Goal: Information Seeking & Learning: Learn about a topic

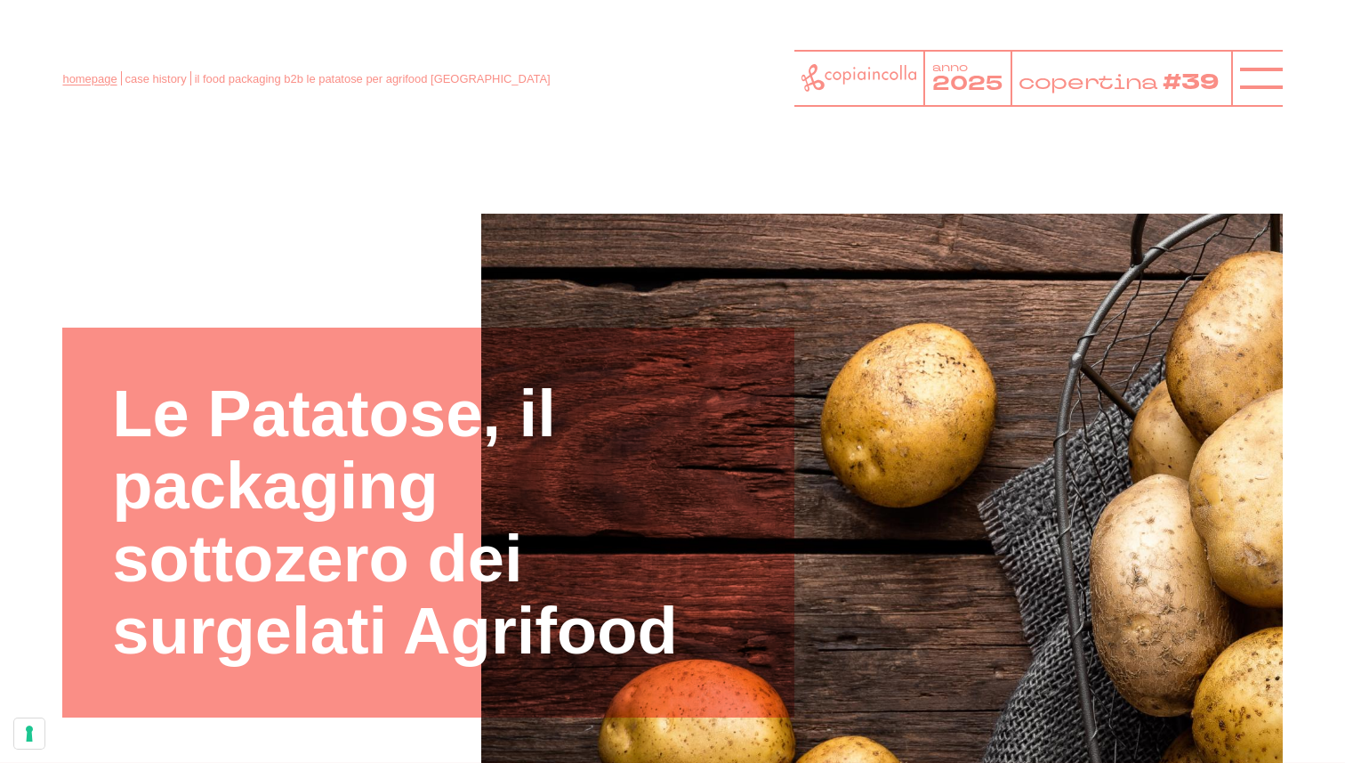
click at [93, 76] on link "homepage" at bounding box center [89, 78] width 54 height 13
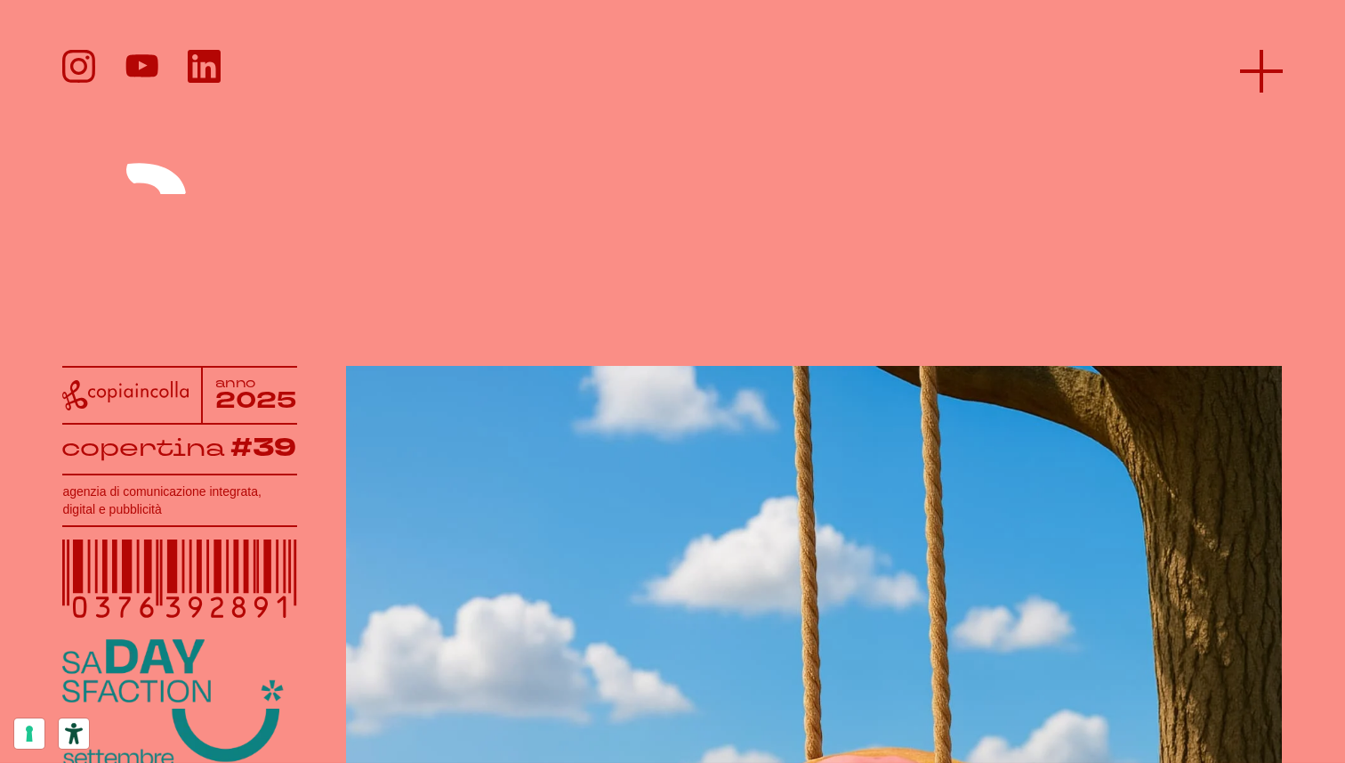
click at [1255, 73] on icon at bounding box center [1261, 71] width 43 height 43
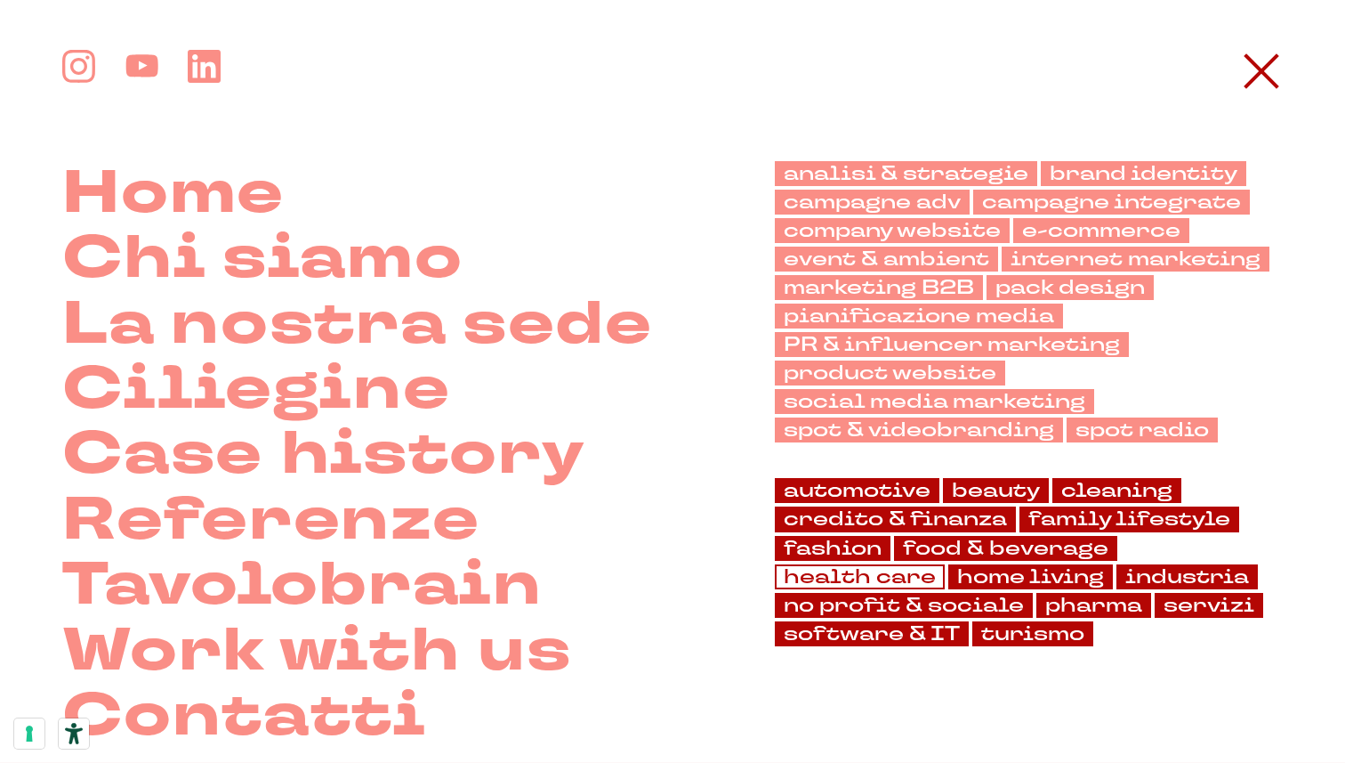
click at [877, 567] on link "health care" at bounding box center [860, 576] width 170 height 25
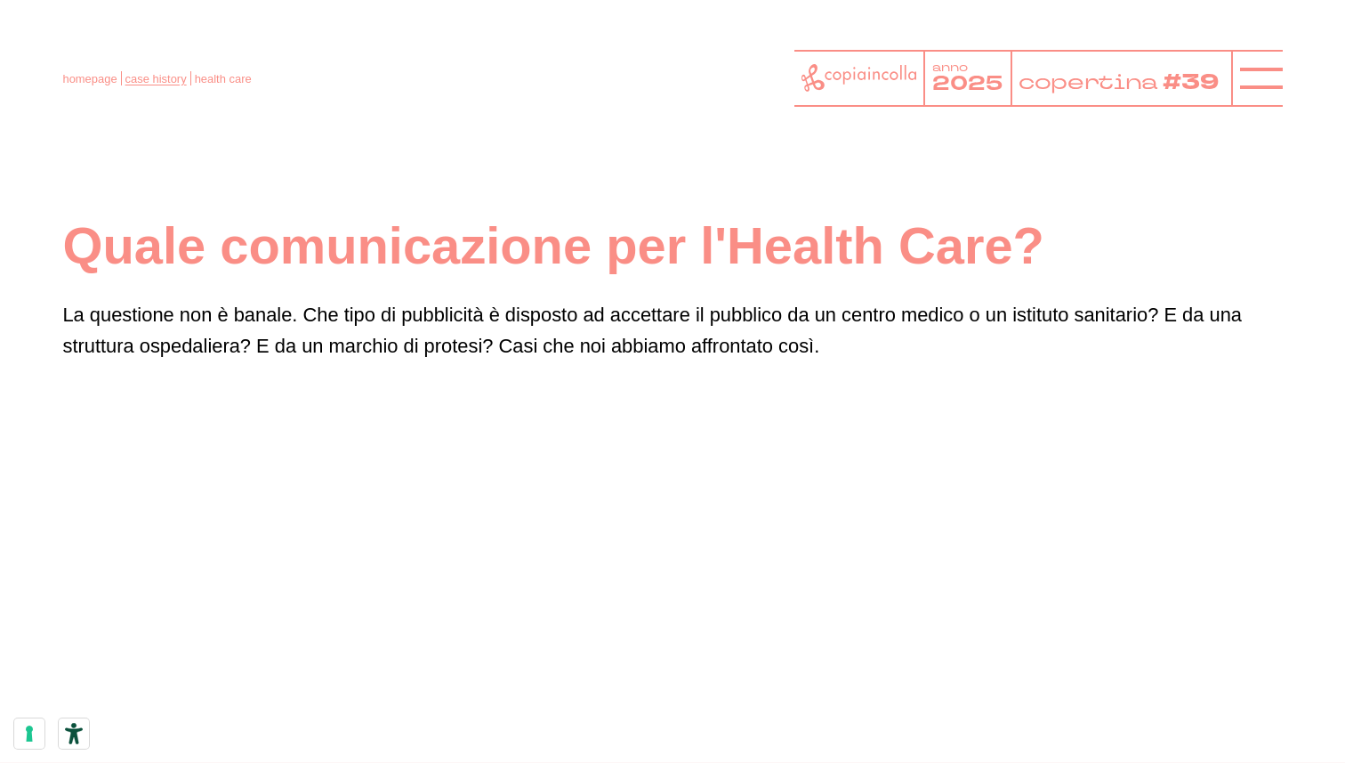
click at [154, 81] on link "case history" at bounding box center [155, 78] width 61 height 13
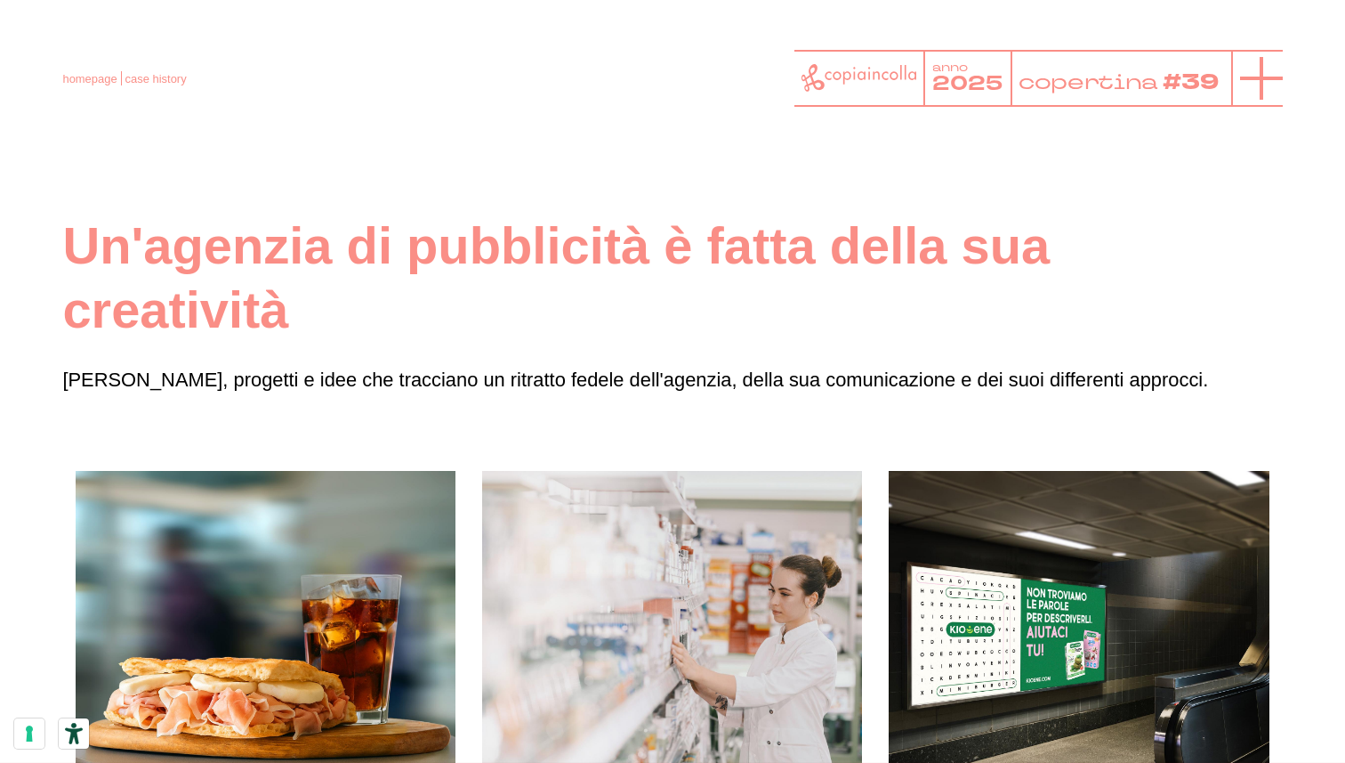
click at [1259, 94] on icon at bounding box center [1261, 78] width 43 height 43
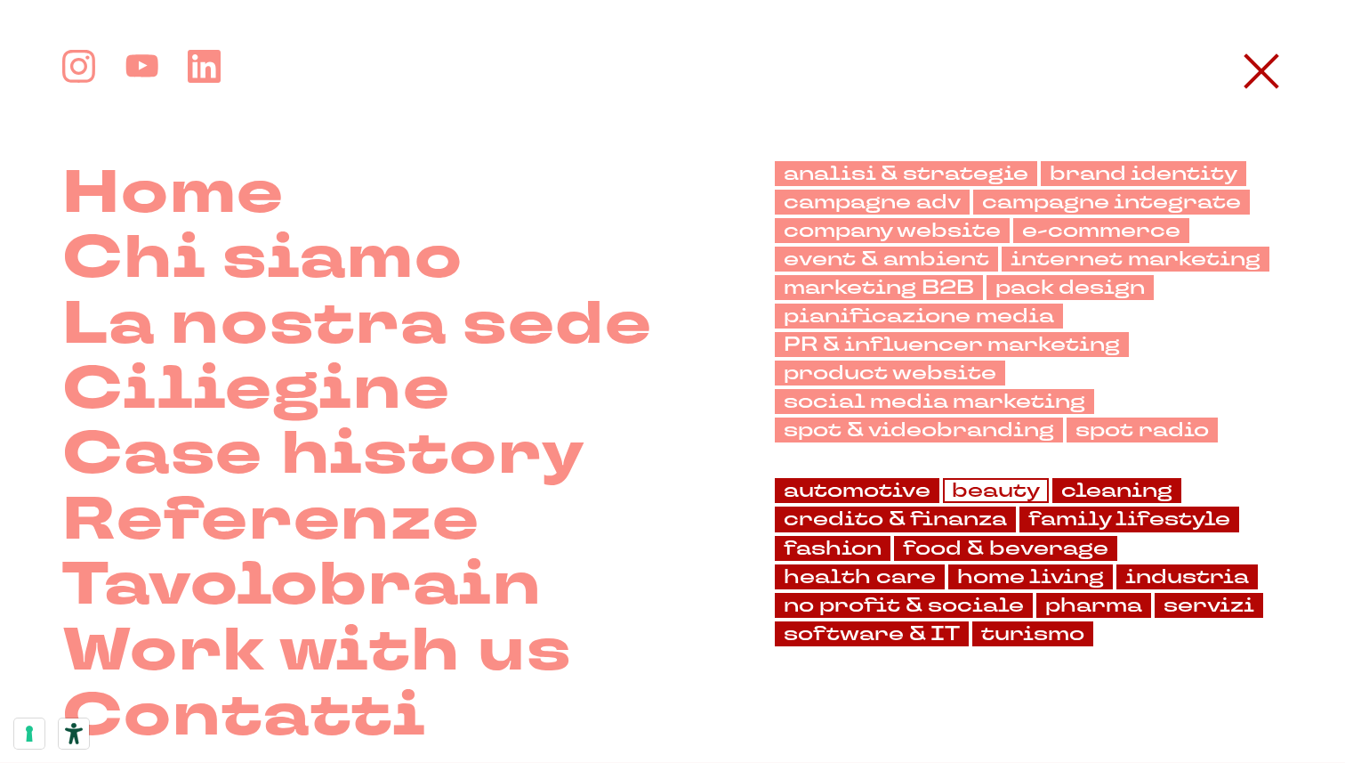
click at [1013, 487] on link "beauty" at bounding box center [996, 490] width 106 height 25
